Goal: Information Seeking & Learning: Find specific fact

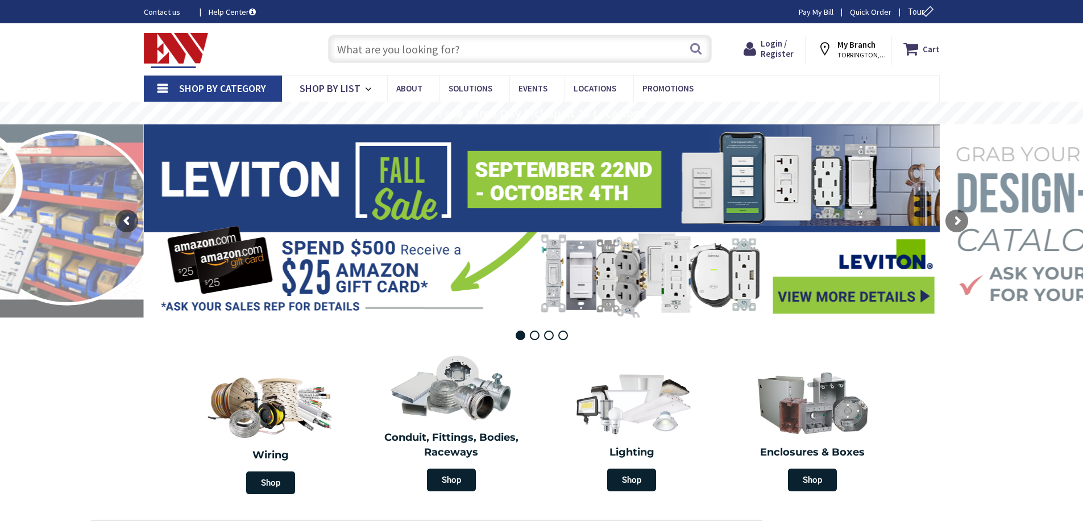
click at [507, 43] on input "text" at bounding box center [520, 49] width 384 height 28
paste input "SB1154"
type input "SB1154"
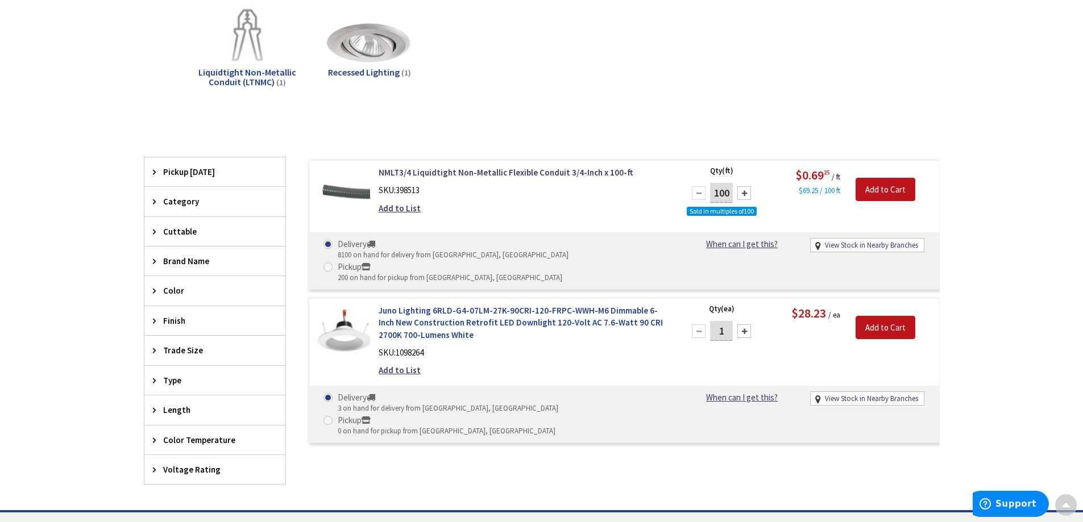
scroll to position [284, 0]
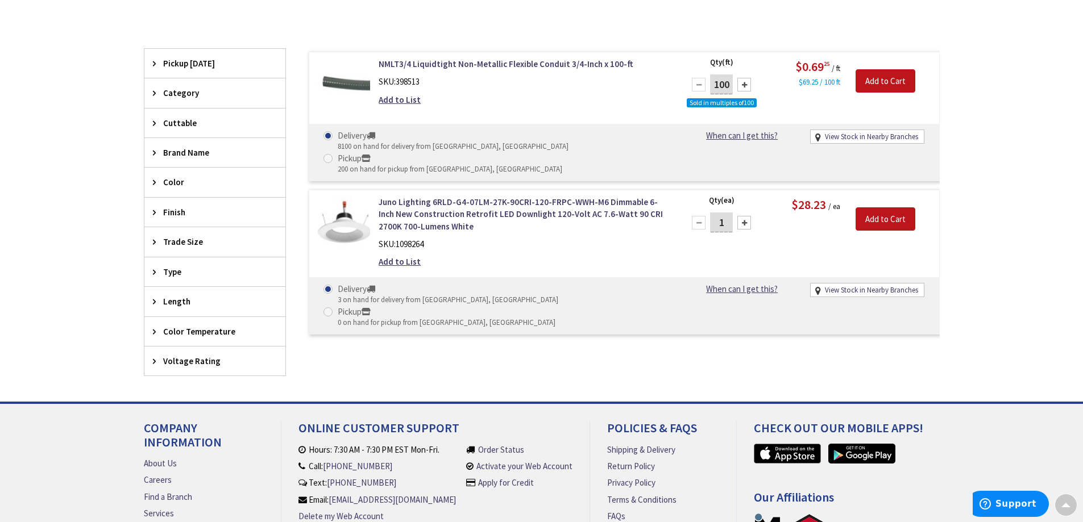
click at [462, 377] on div "View Subcategories Liquidtight Non-Metallic Conduit (LTNMC) (1) Recessed Lighti…" at bounding box center [542, 131] width 796 height 497
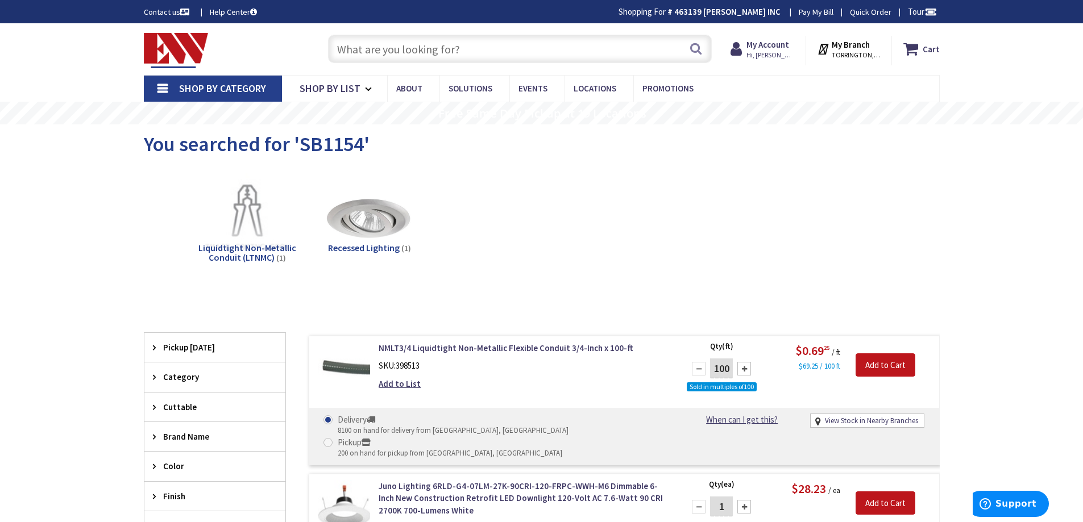
click at [481, 58] on input "text" at bounding box center [520, 49] width 384 height 28
paste input "SB1154"
type input "SB1153"
click at [426, 42] on input "SB1153" at bounding box center [520, 49] width 384 height 28
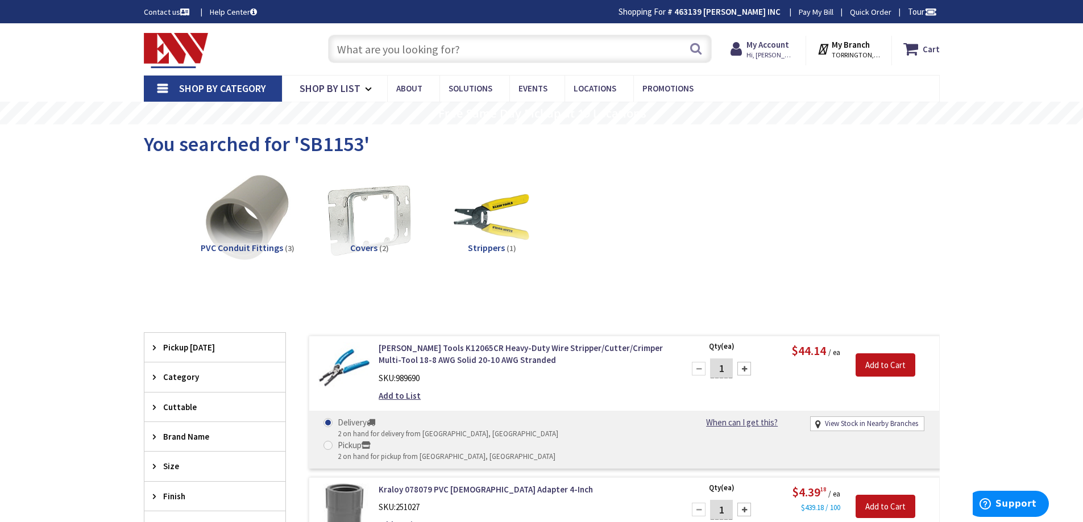
click at [380, 49] on input "text" at bounding box center [520, 49] width 384 height 28
paste input "718DB"
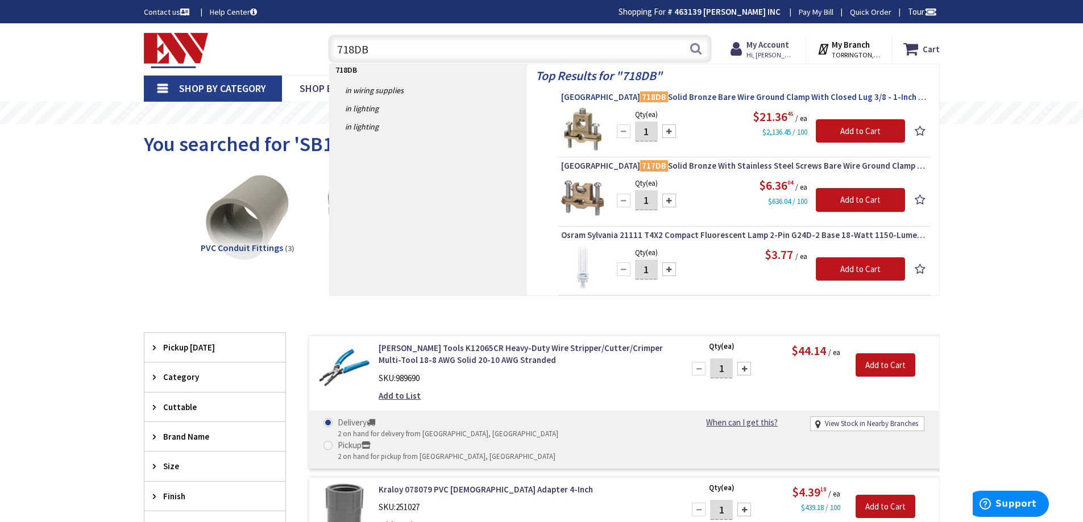
type input "718DB"
click at [571, 99] on span "Arlington 718DB Solid Bronze Bare Wire Ground Clamp With Closed Lug 3/8 - 1-Inc…" at bounding box center [744, 96] width 367 height 11
